Goal: Find specific page/section: Find specific page/section

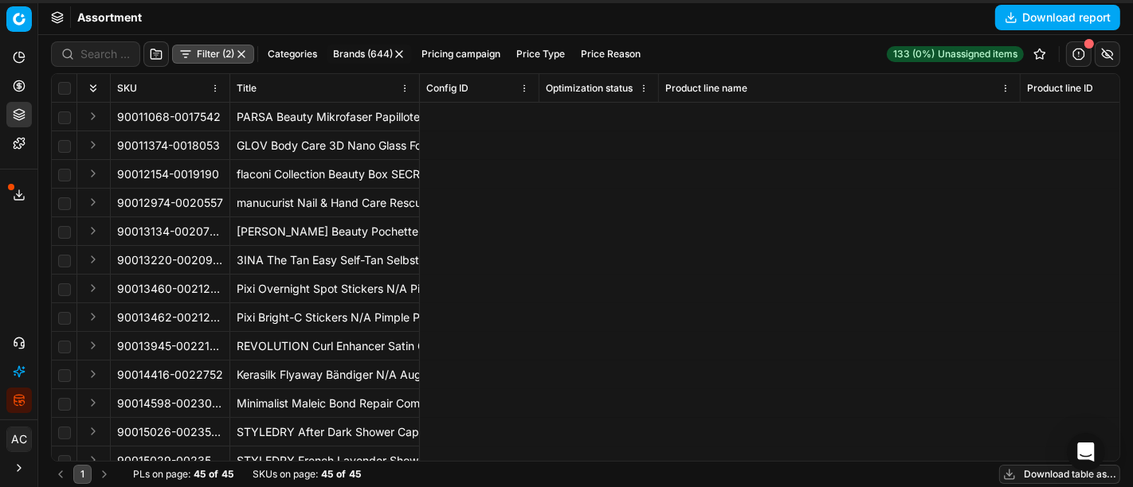
scroll to position [0, 10592]
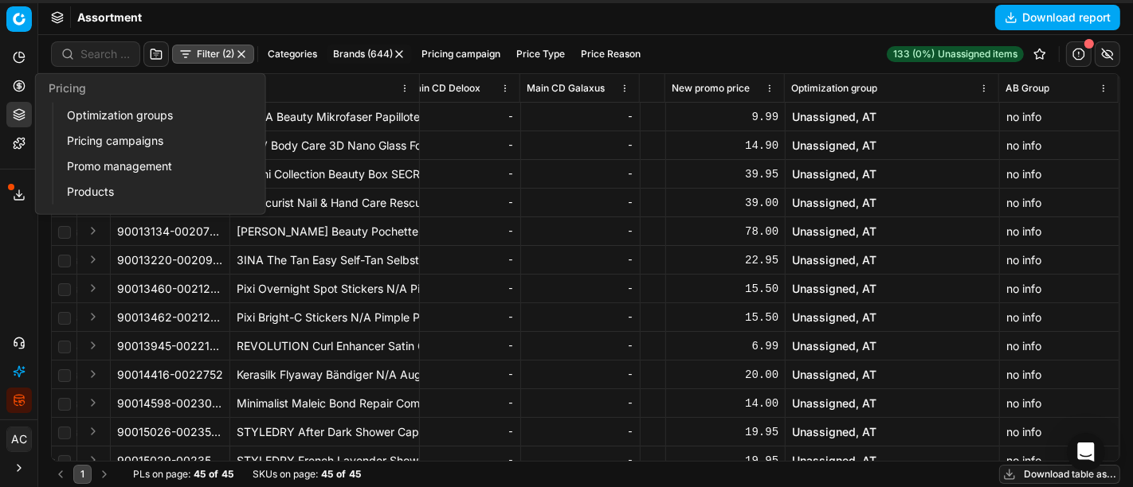
click at [22, 84] on icon at bounding box center [19, 86] width 13 height 13
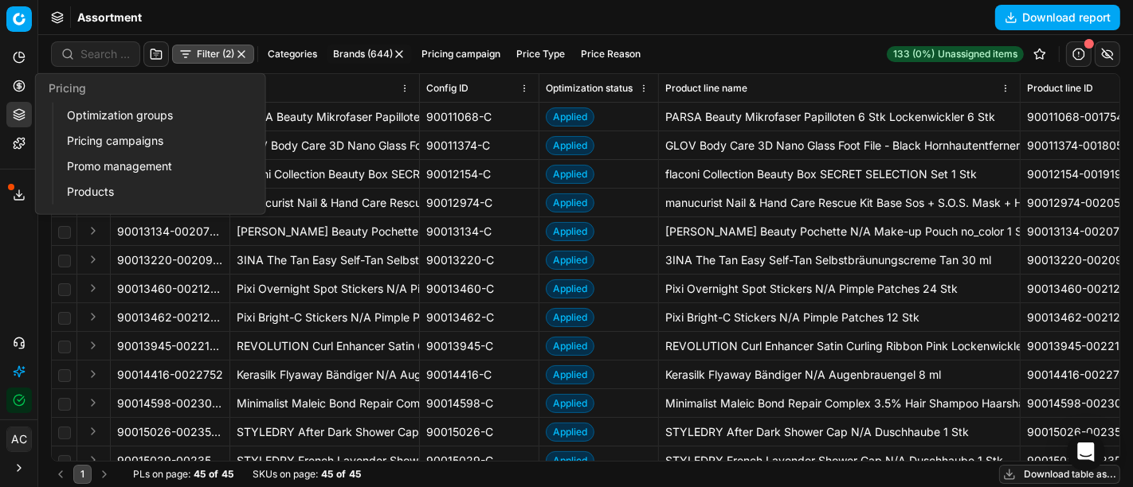
click at [97, 120] on link "Optimization groups" at bounding box center [154, 115] width 186 height 22
